Goal: Task Accomplishment & Management: Manage account settings

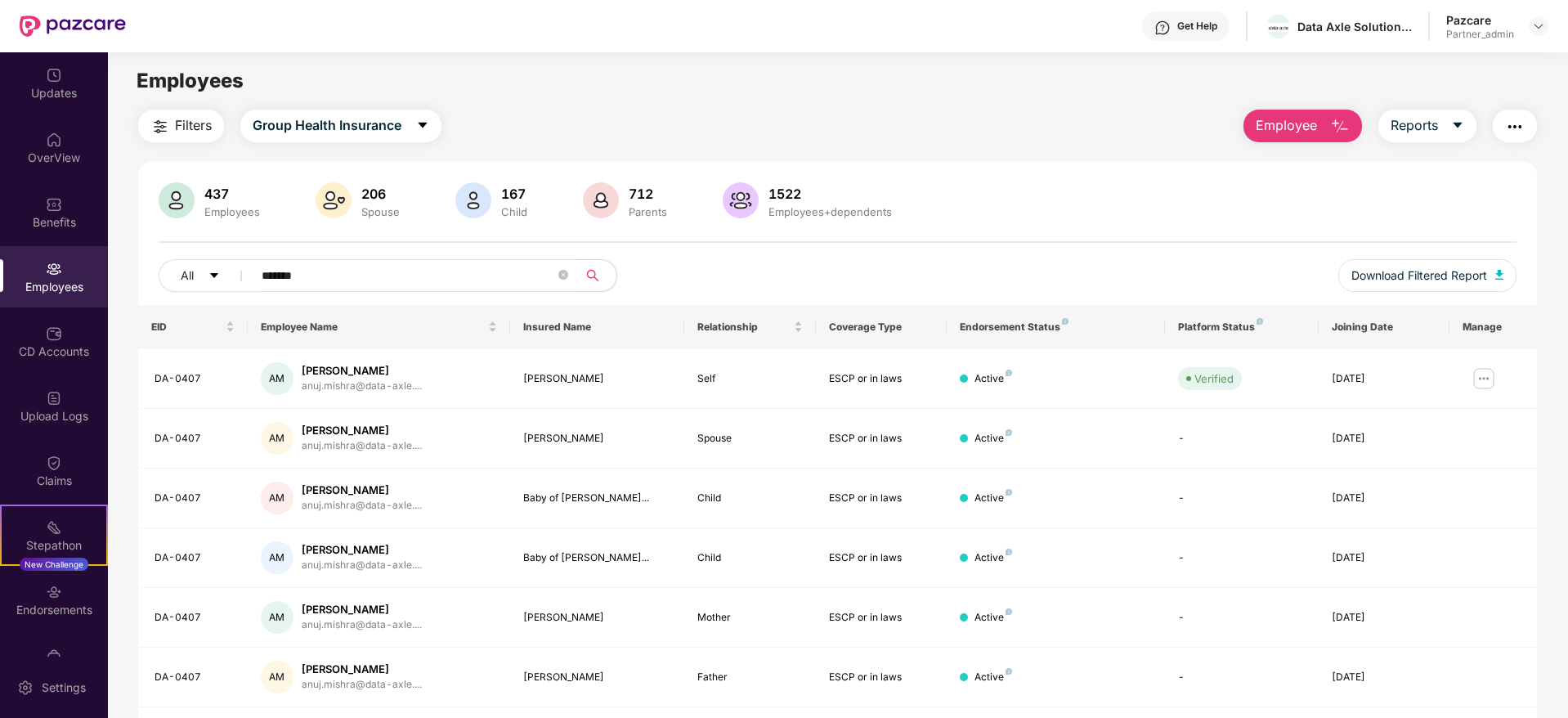
scroll to position [53, 0]
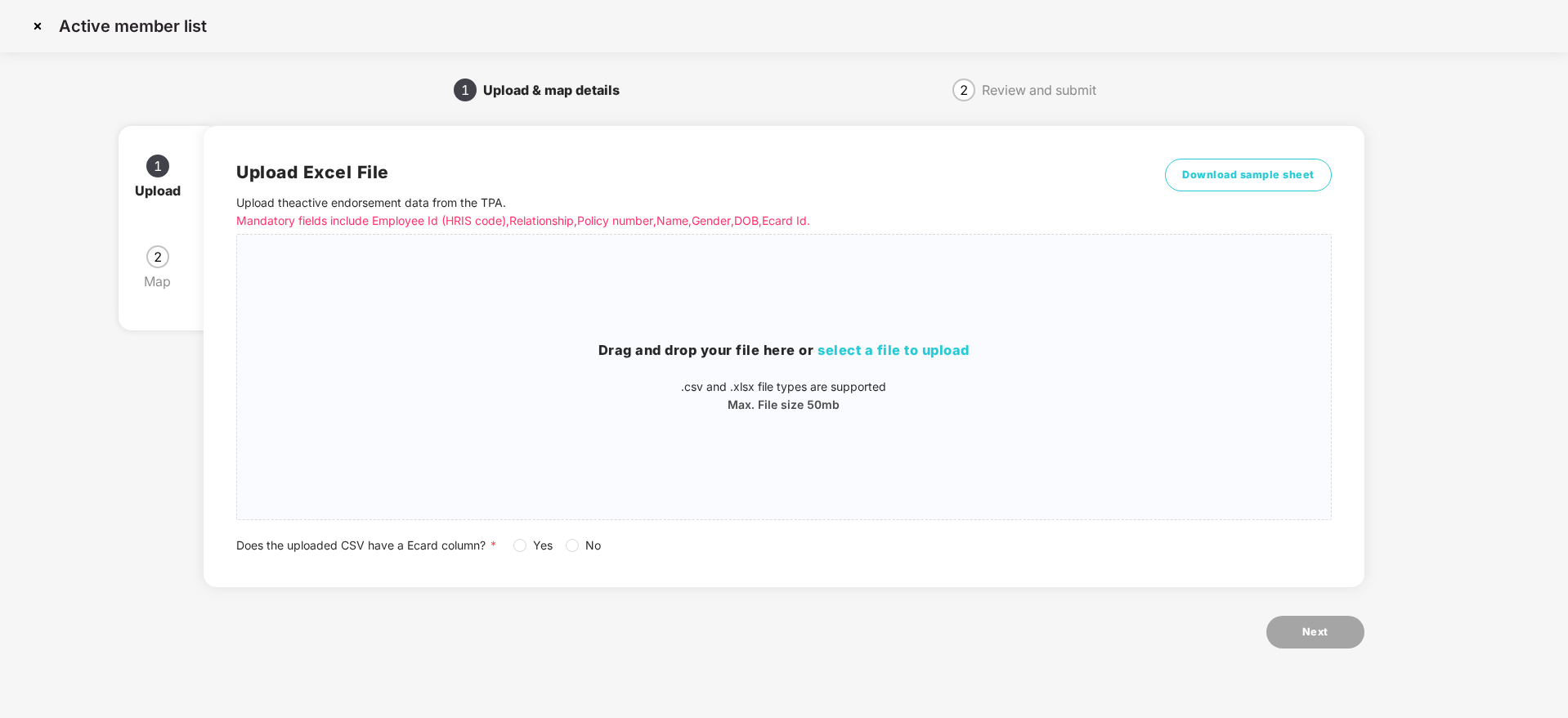
click at [40, 25] on img at bounding box center [37, 26] width 26 height 26
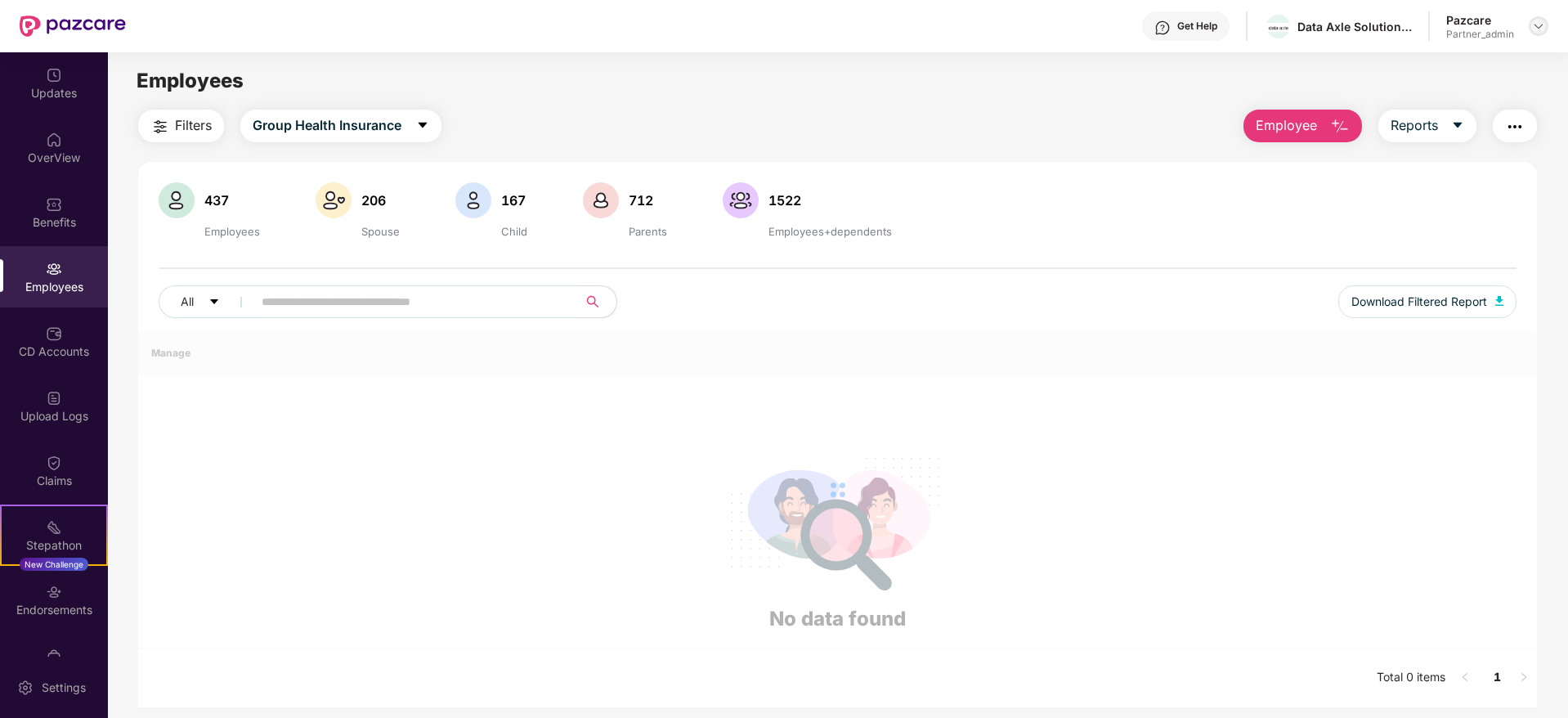
click at [1540, 24] on img at bounding box center [1539, 26] width 13 height 13
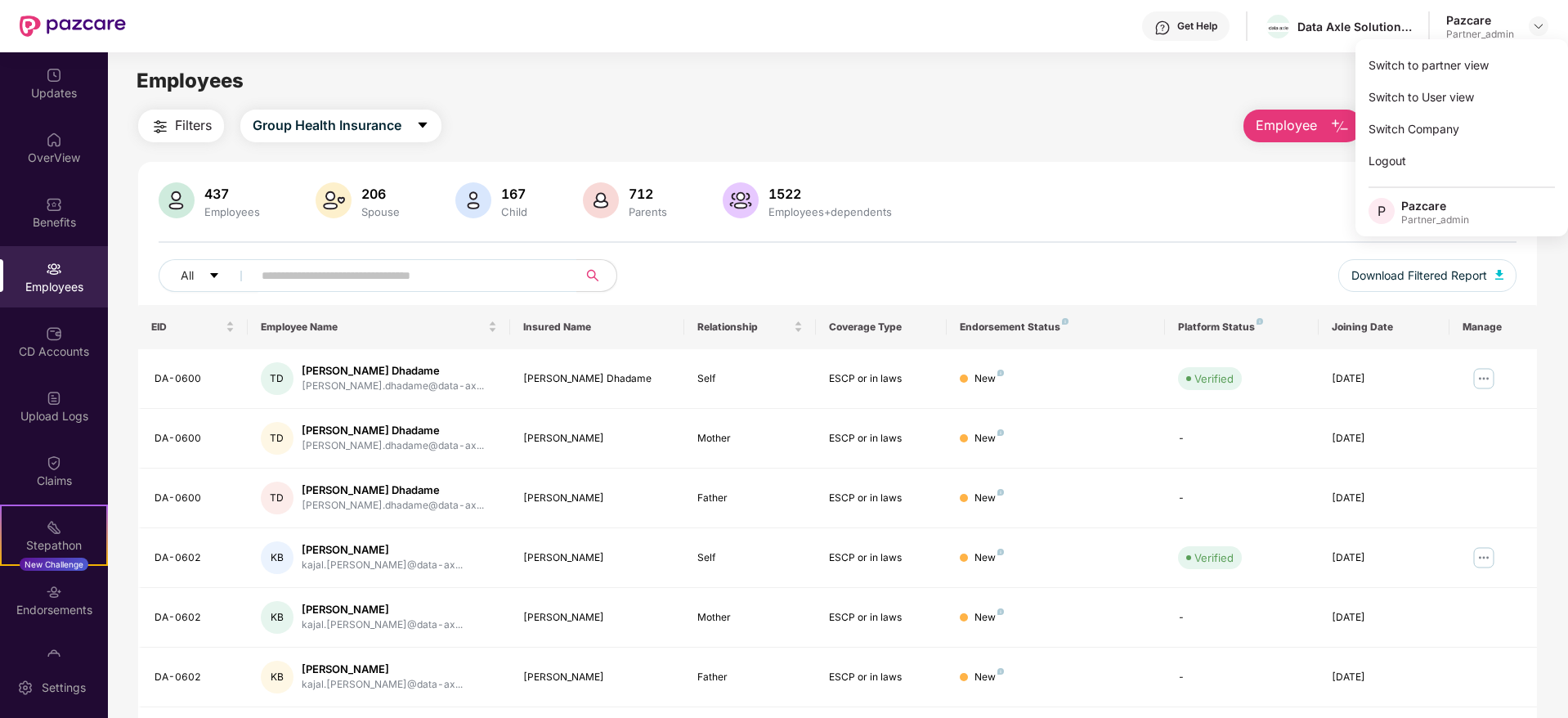
click at [1505, 58] on div "Switch to partner view" at bounding box center [1462, 65] width 212 height 32
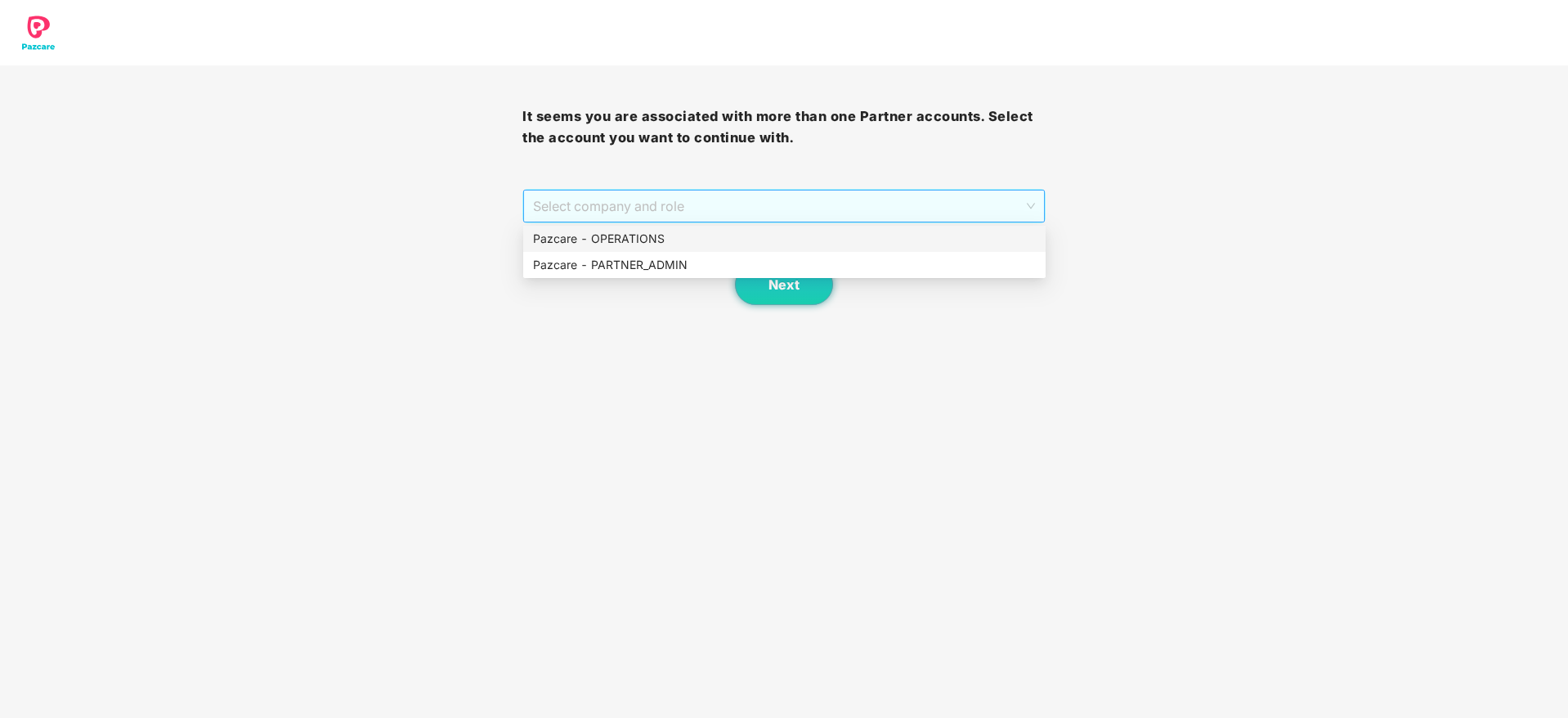
click at [733, 207] on span "Select company and role" at bounding box center [784, 206] width 501 height 31
click at [672, 271] on div "Pazcare - PARTNER_ADMIN" at bounding box center [784, 265] width 503 height 18
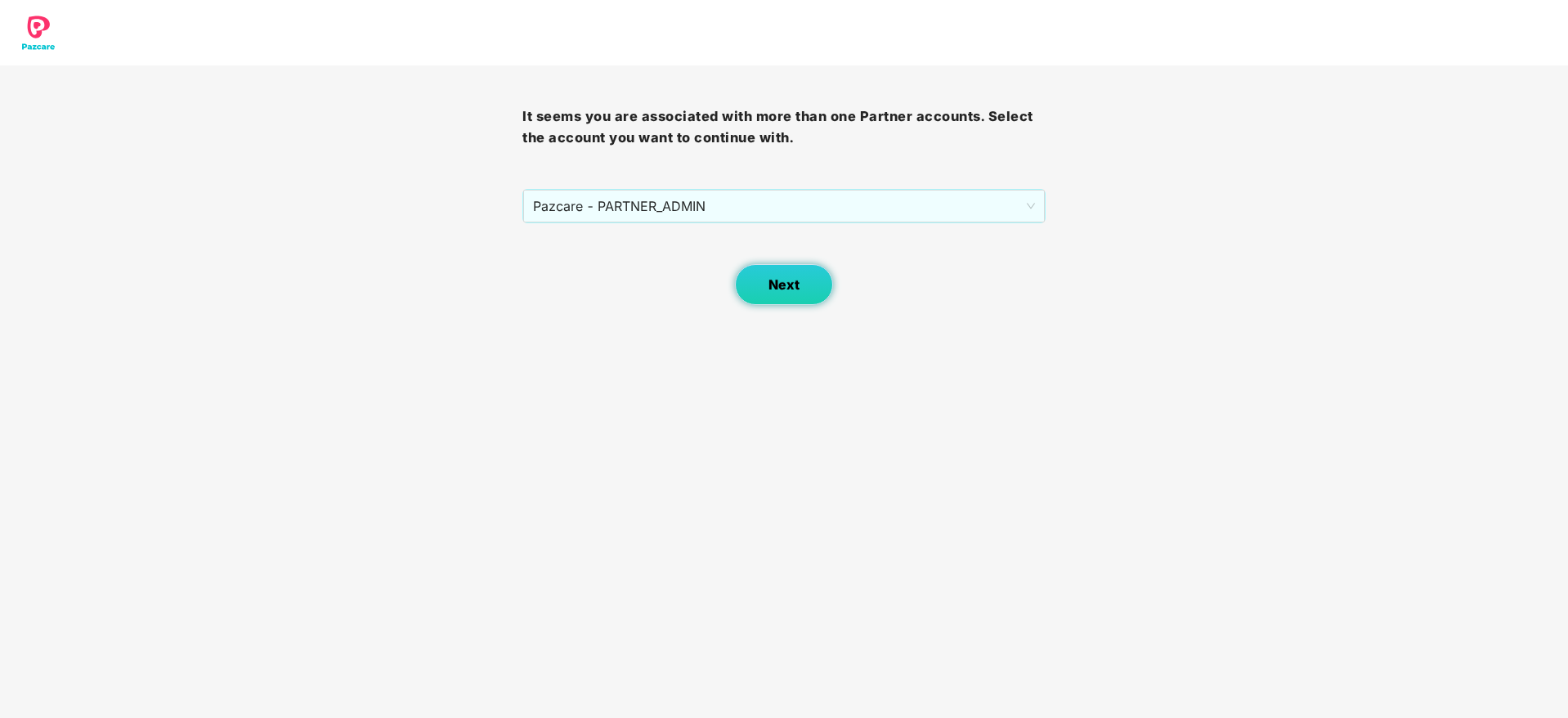
click at [761, 279] on button "Next" at bounding box center [784, 284] width 98 height 41
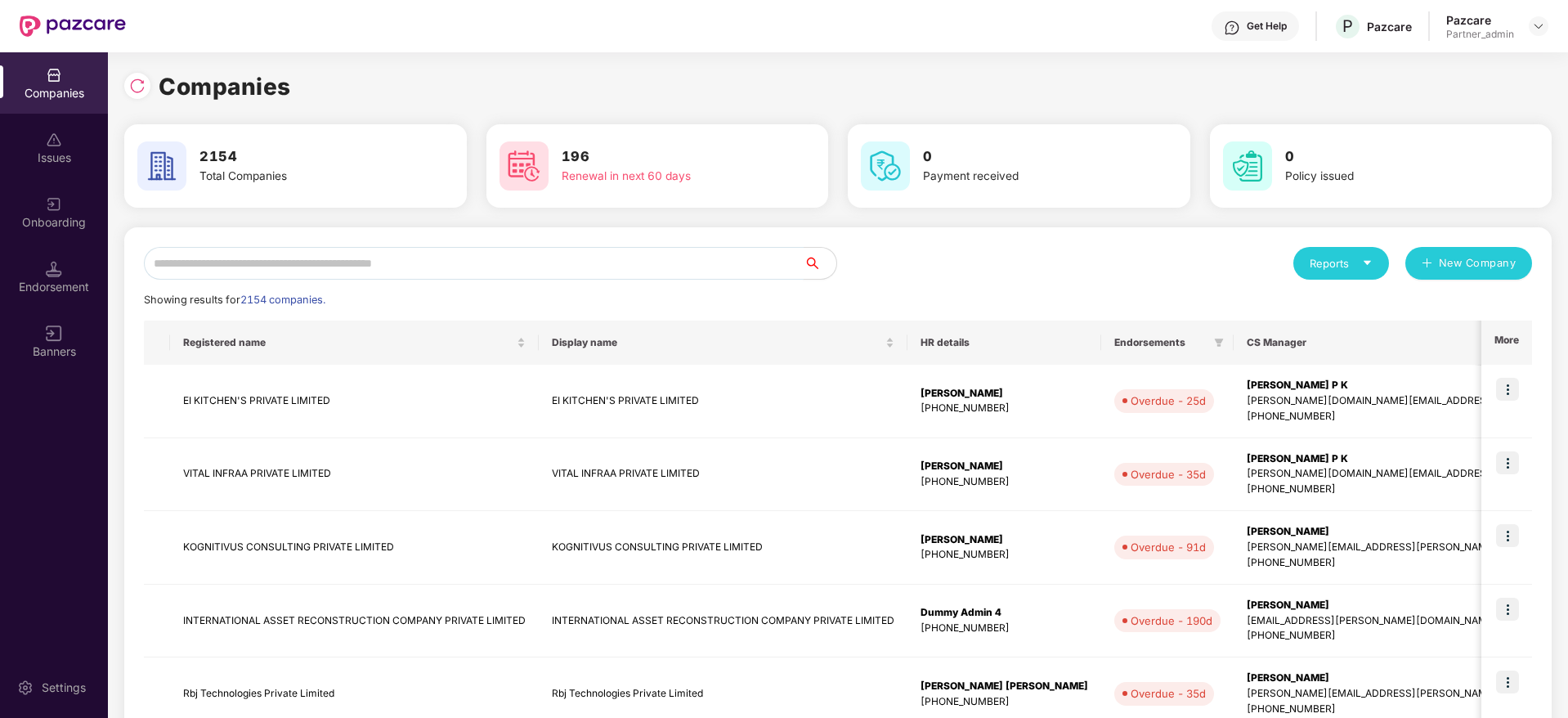
click at [484, 249] on input "text" at bounding box center [474, 263] width 660 height 33
paste input "*******"
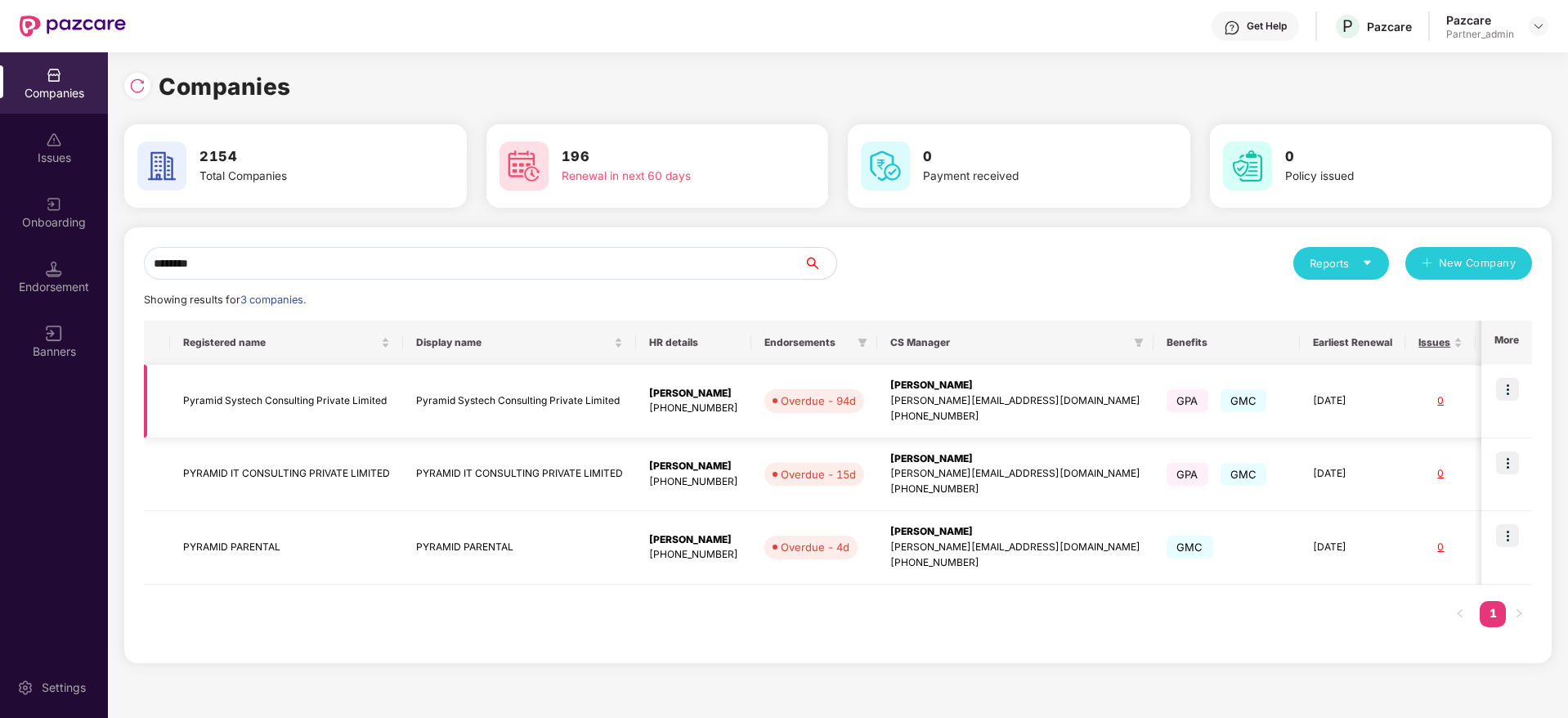
type input "*******"
click at [1511, 390] on img at bounding box center [1507, 389] width 23 height 23
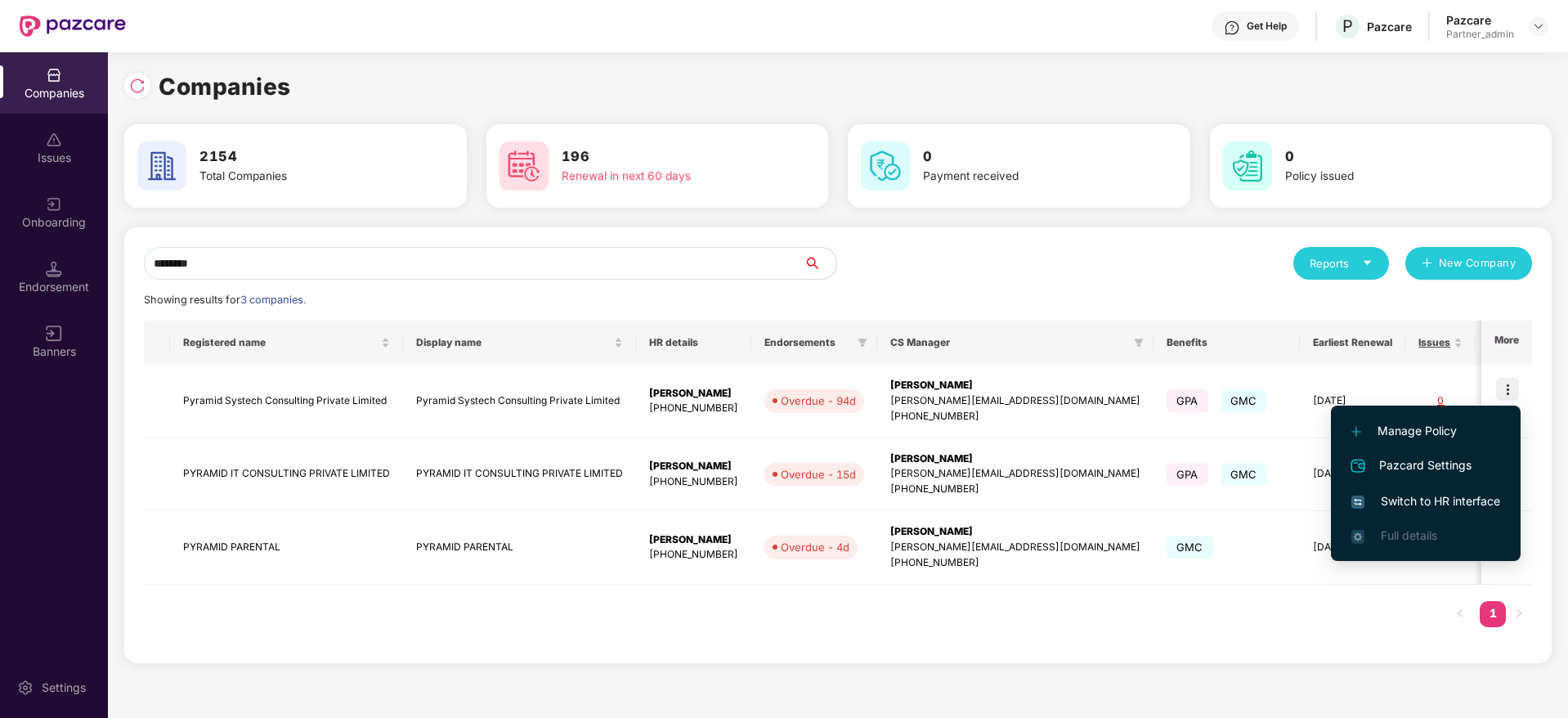
click at [1435, 502] on span "Switch to HR interface" at bounding box center [1426, 502] width 149 height 18
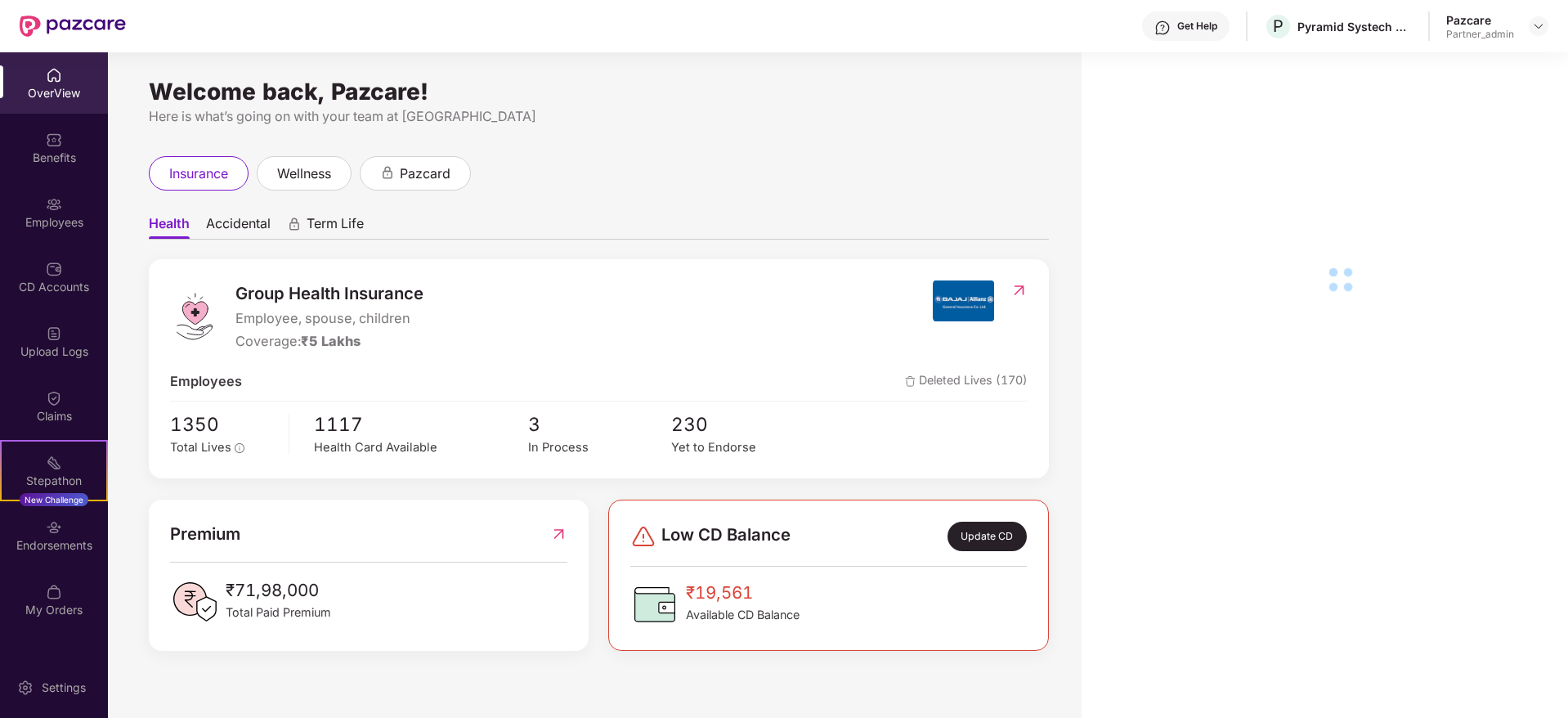
click at [56, 528] on img at bounding box center [54, 527] width 17 height 17
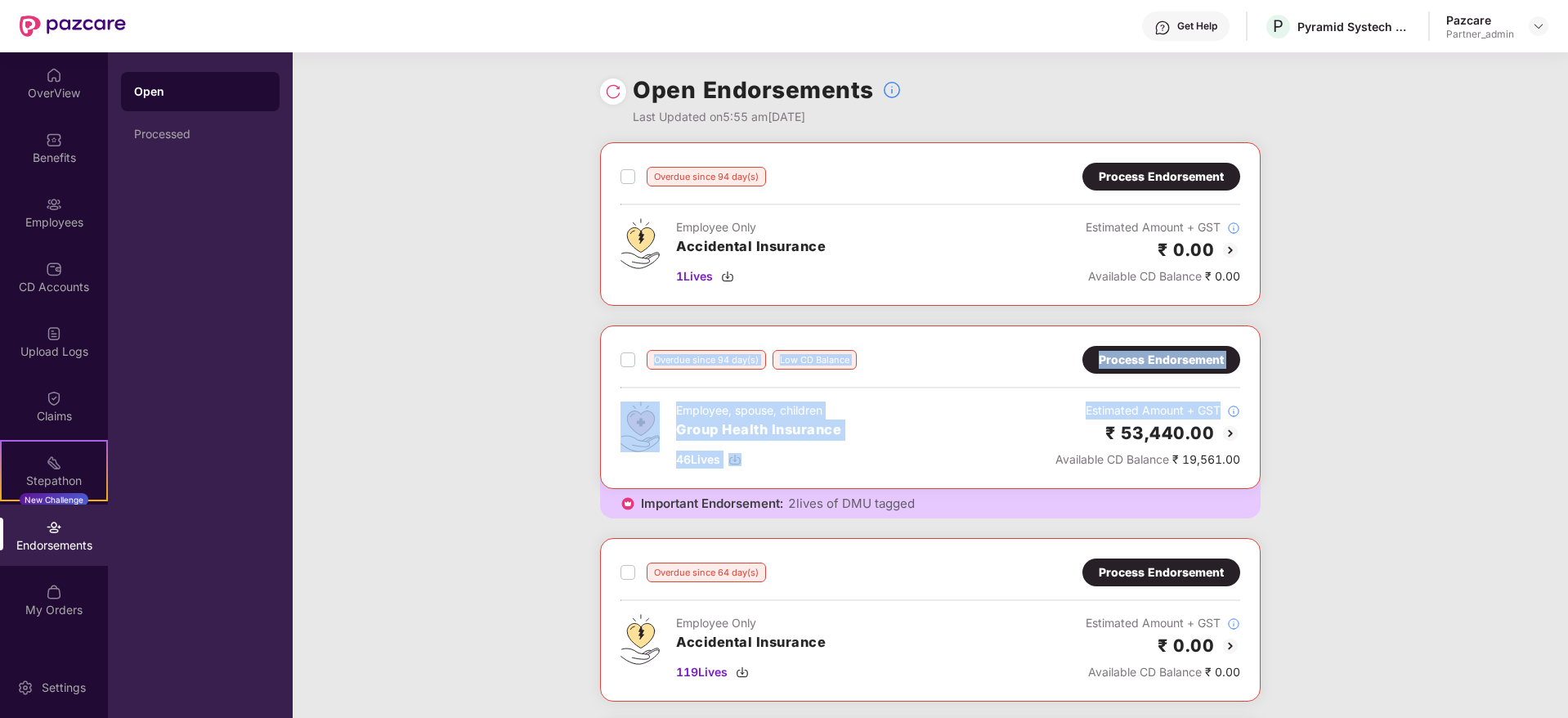
drag, startPoint x: 467, startPoint y: 316, endPoint x: 1253, endPoint y: 402, distance: 790.7
